Goal: Contribute content: Contribute content

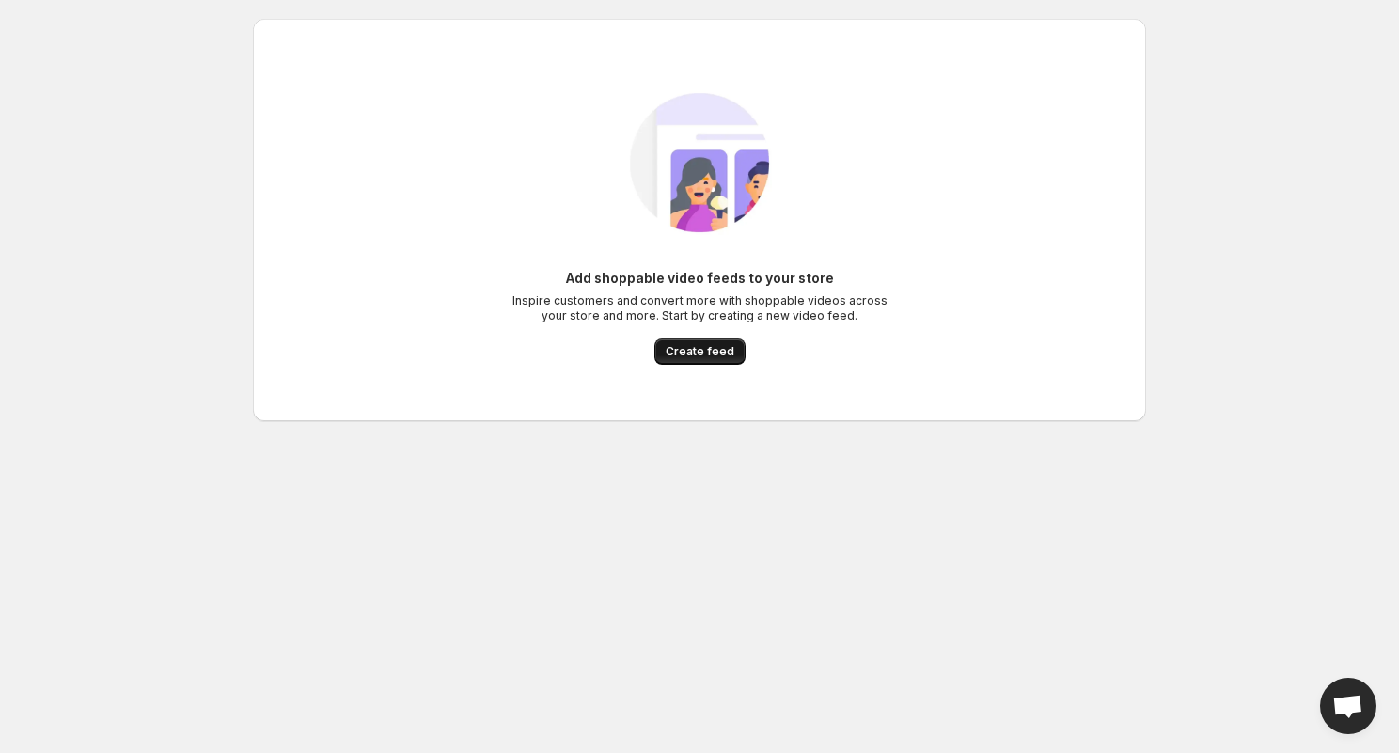
click at [697, 362] on button "Create feed" at bounding box center [700, 352] width 91 height 26
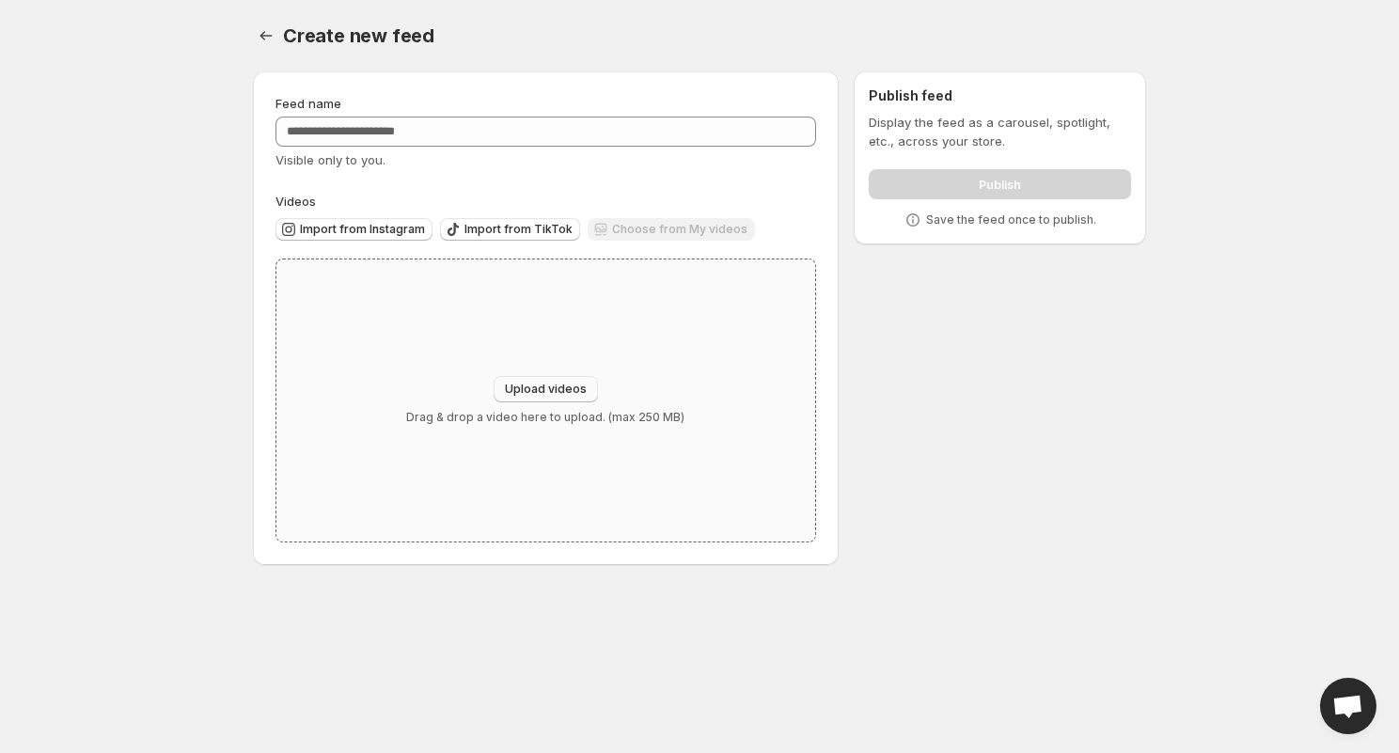
click at [541, 387] on span "Upload videos" at bounding box center [546, 389] width 82 height 15
type input "**********"
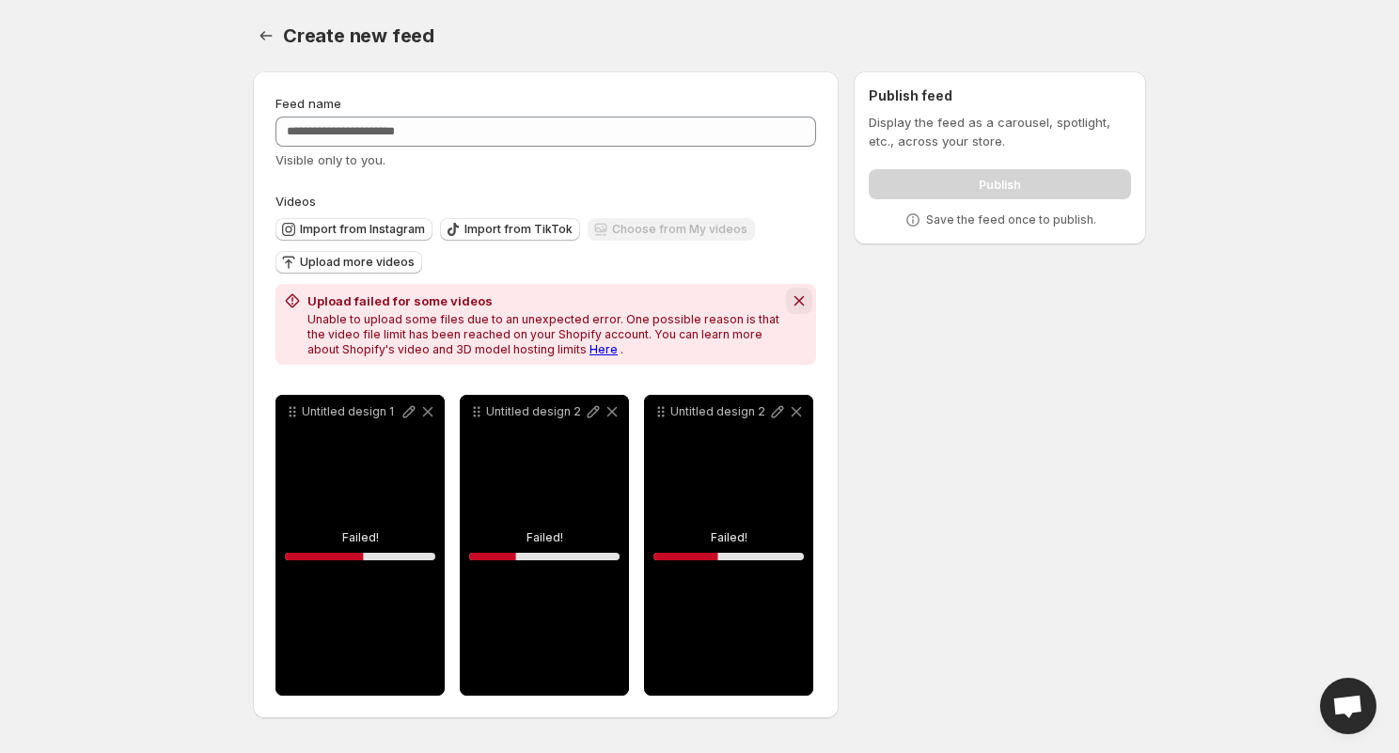
click at [802, 299] on icon "Dismiss notification" at bounding box center [799, 301] width 19 height 19
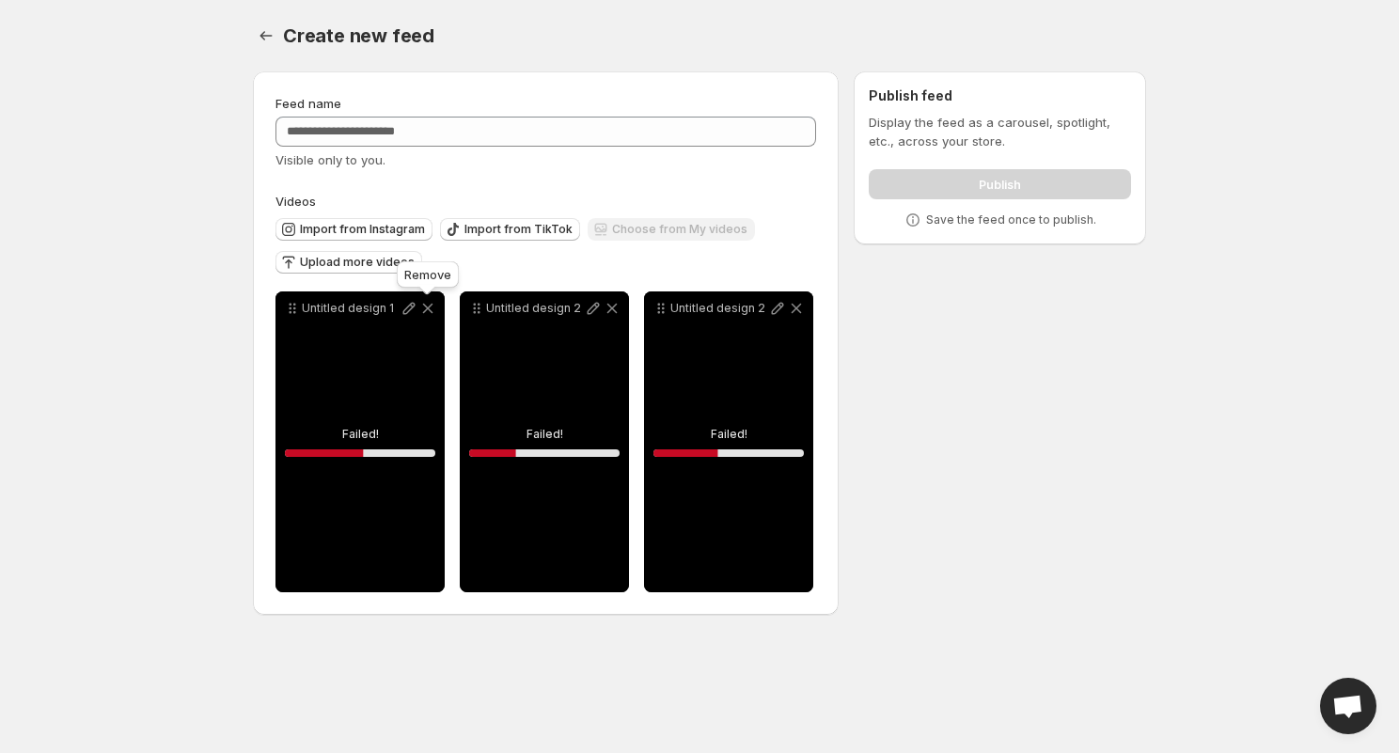
click at [431, 310] on icon at bounding box center [428, 309] width 10 height 10
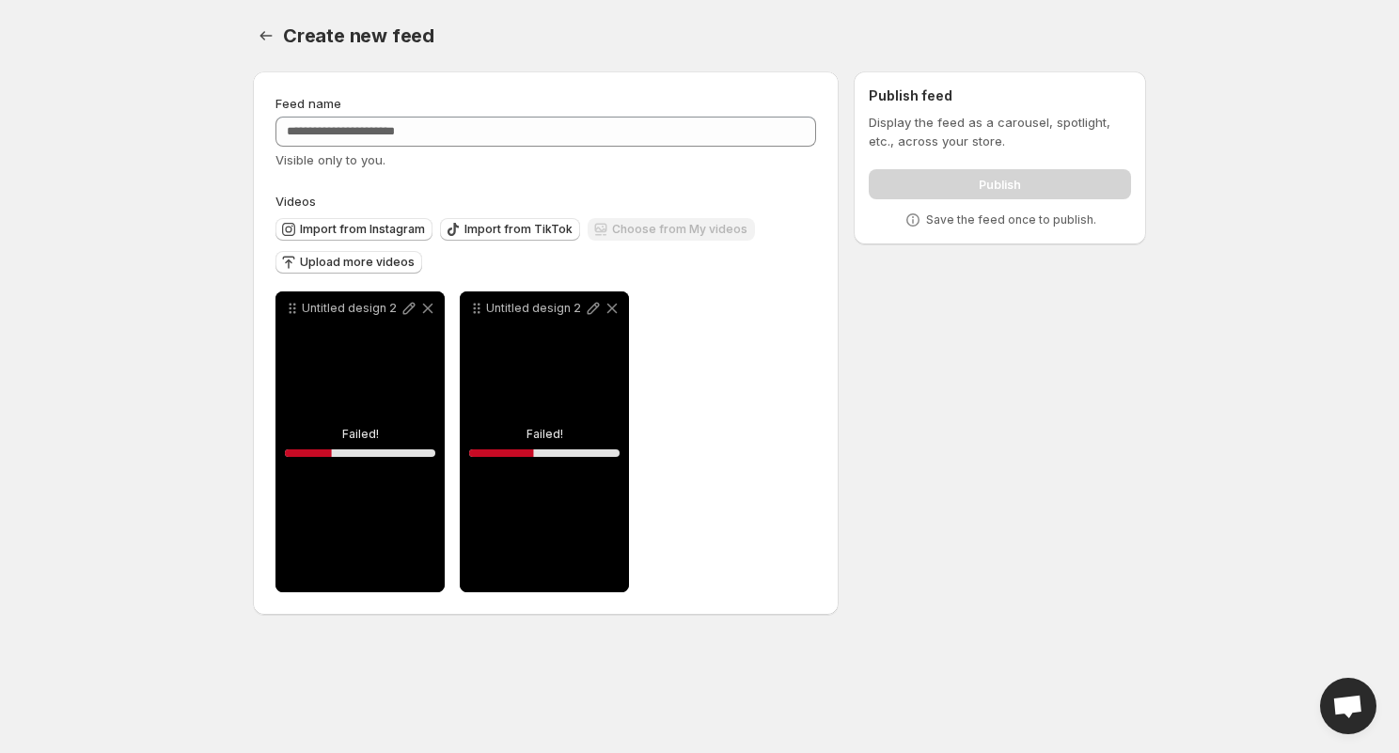
click at [431, 310] on icon at bounding box center [428, 309] width 10 height 10
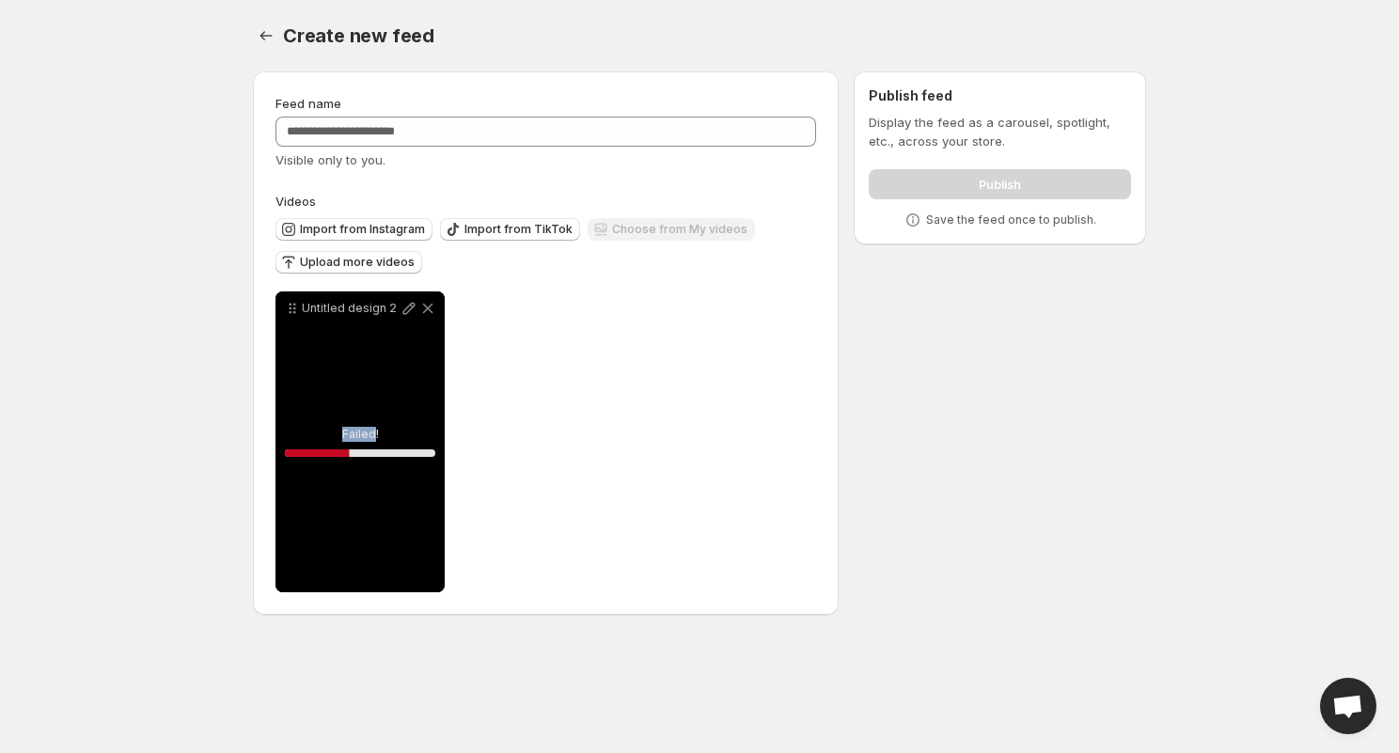
click at [431, 310] on icon at bounding box center [428, 309] width 10 height 10
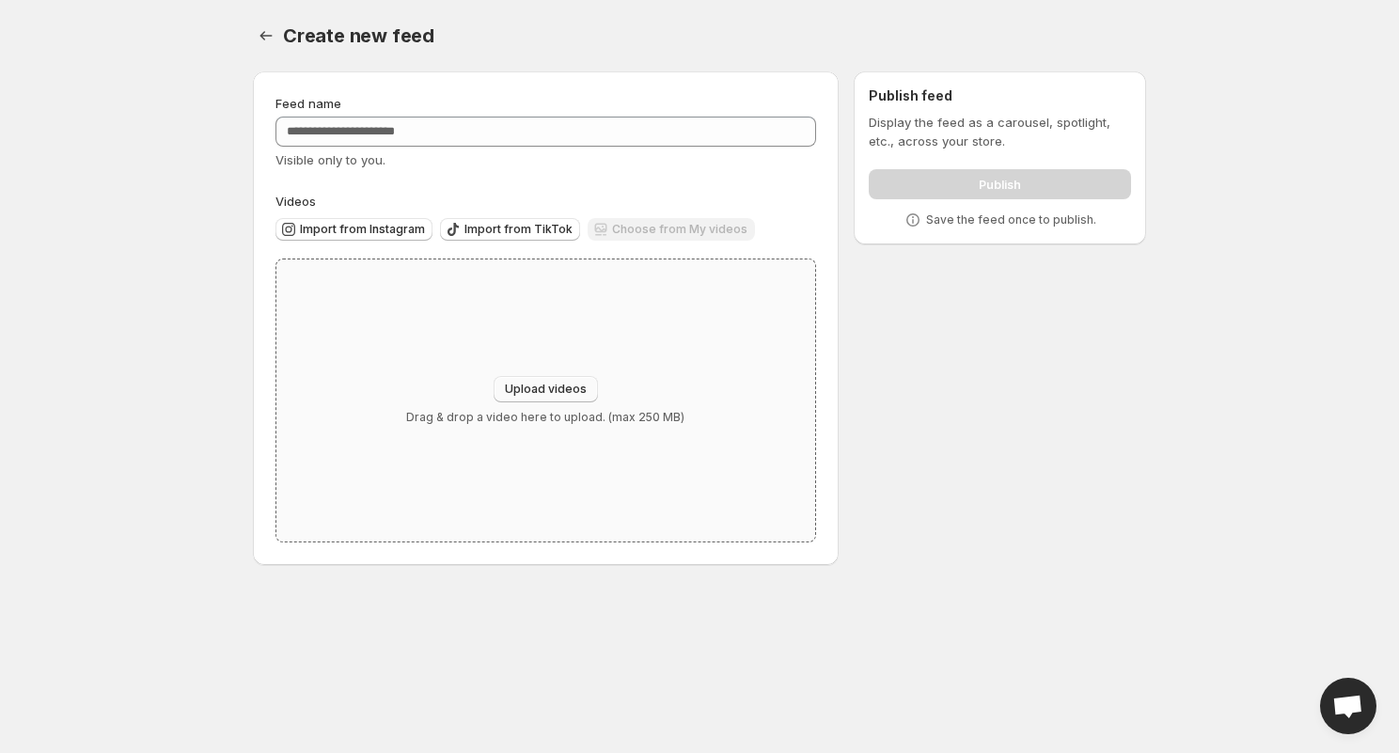
click at [529, 387] on span "Upload videos" at bounding box center [546, 389] width 82 height 15
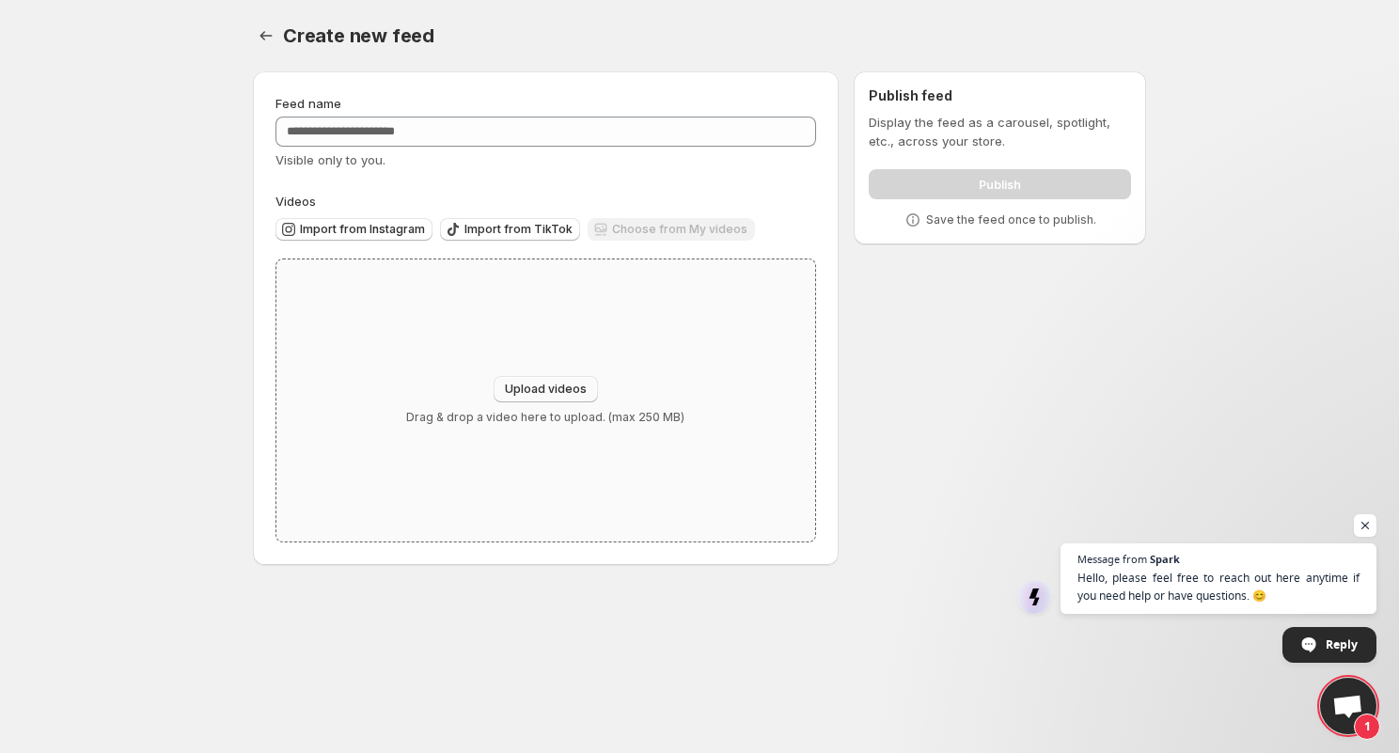
type input "**********"
click at [264, 38] on icon "Settings" at bounding box center [266, 35] width 19 height 19
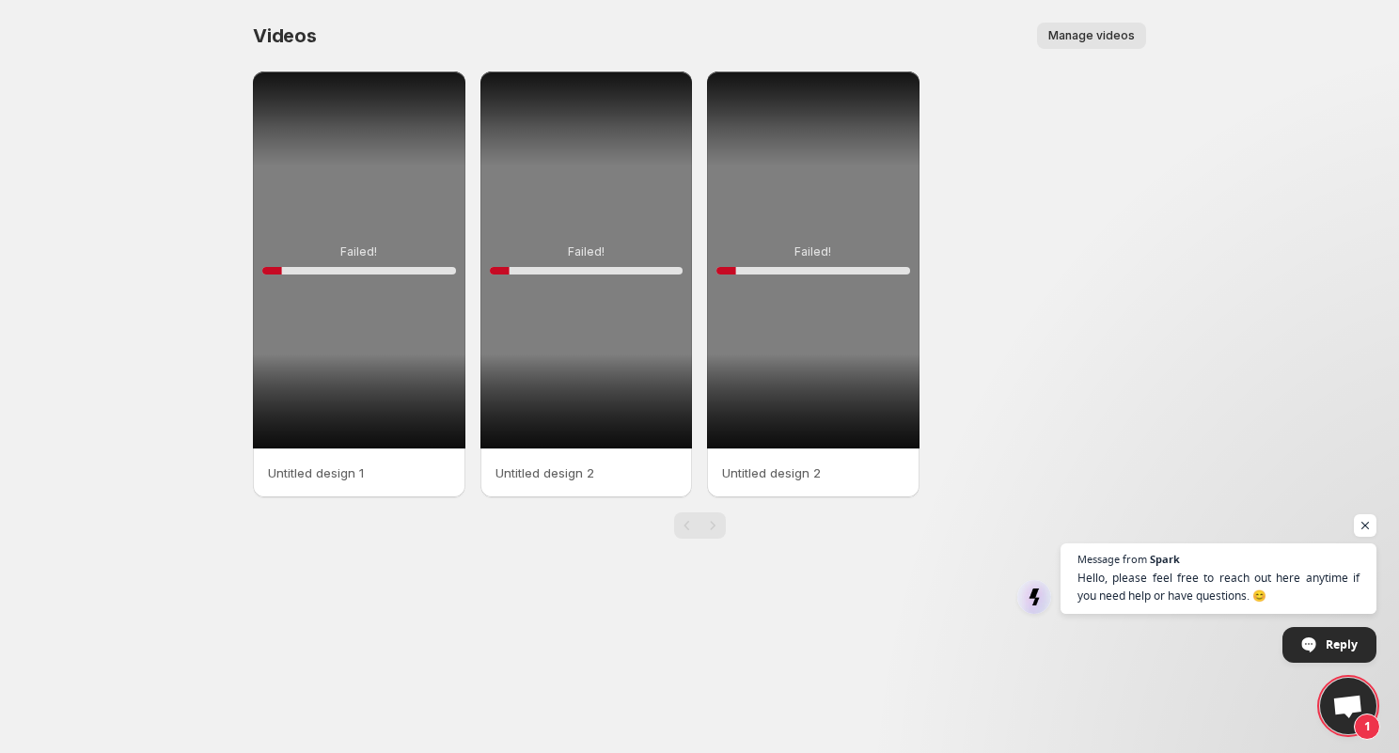
click at [1093, 30] on span "Manage videos" at bounding box center [1092, 35] width 87 height 15
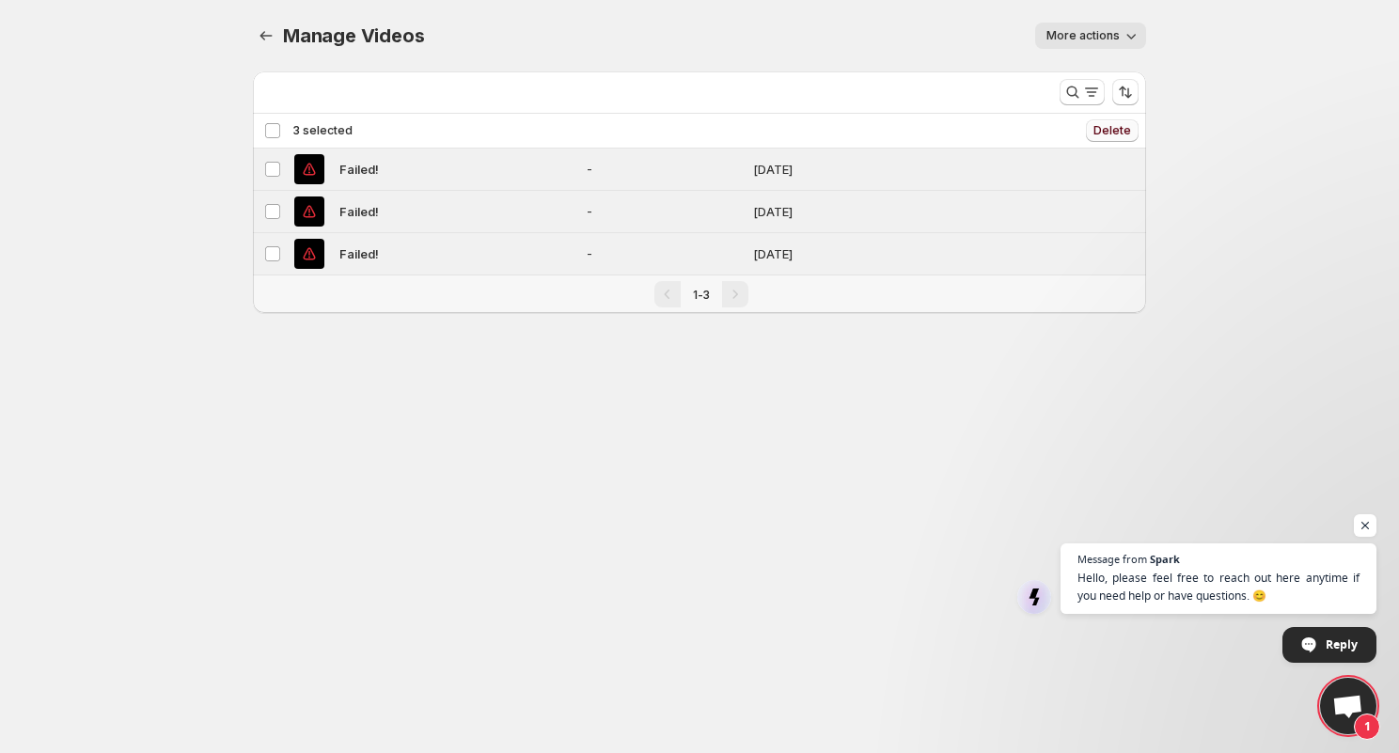
click at [1119, 133] on span "Delete" at bounding box center [1113, 130] width 38 height 15
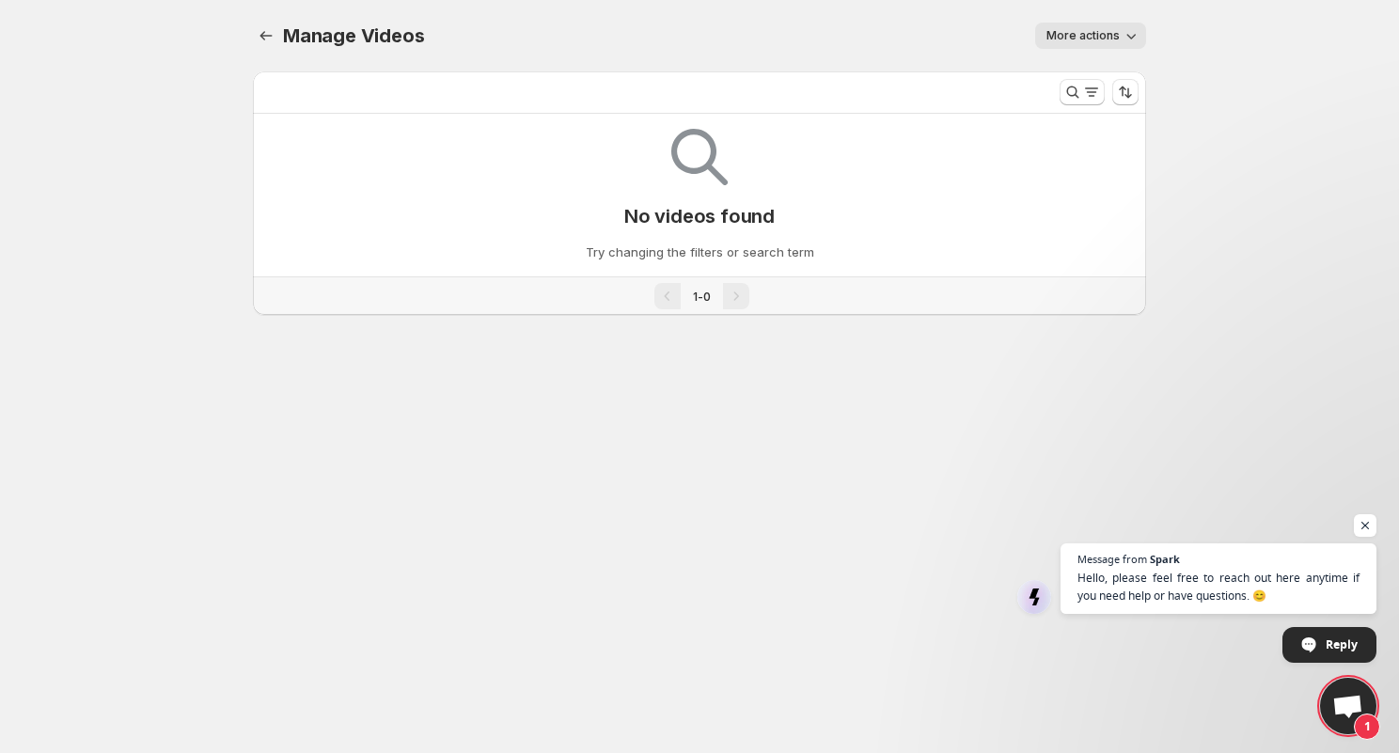
click at [600, 27] on div "More actions" at bounding box center [797, 36] width 700 height 26
